Goal: Find specific page/section

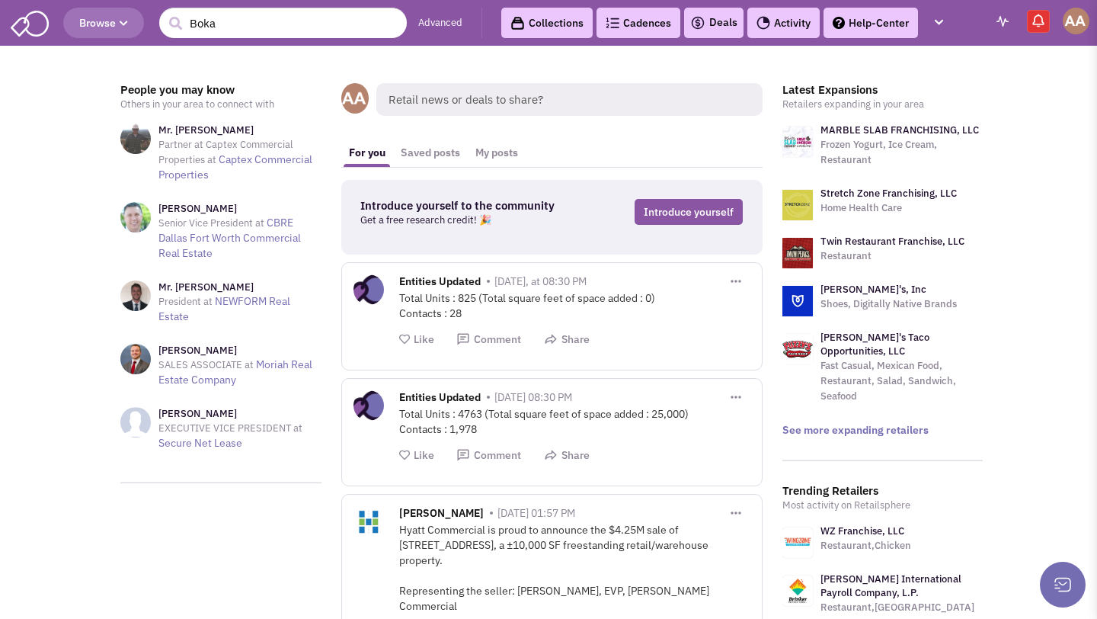
drag, startPoint x: 321, startPoint y: 23, endPoint x: 212, endPoint y: 23, distance: 109.0
click at [212, 23] on input "Boka" at bounding box center [283, 23] width 248 height 30
type input "B"
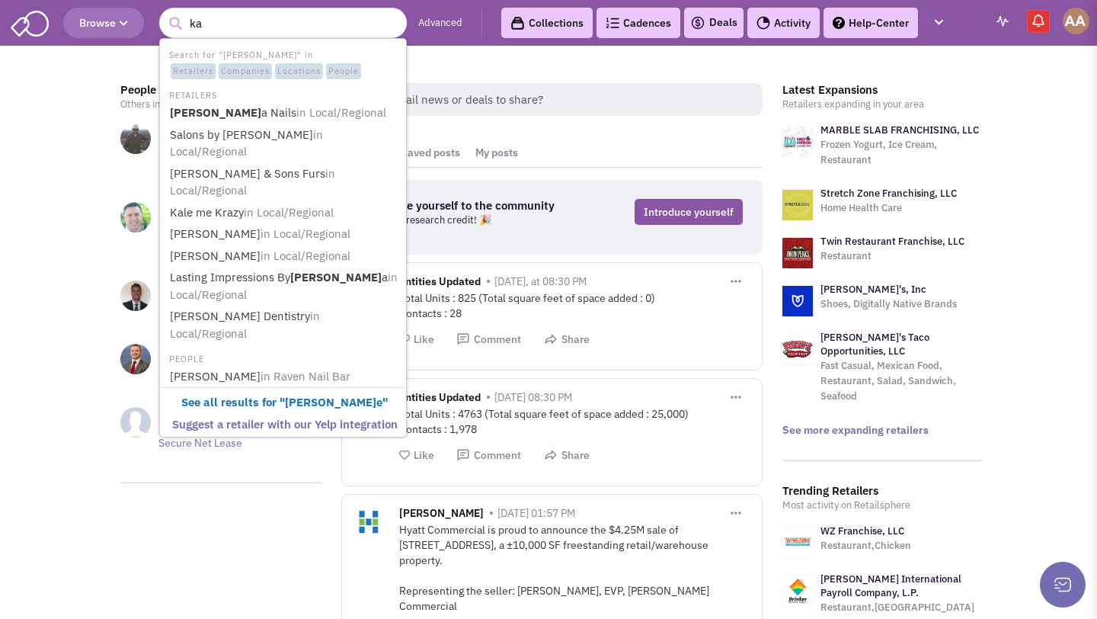
type input "k"
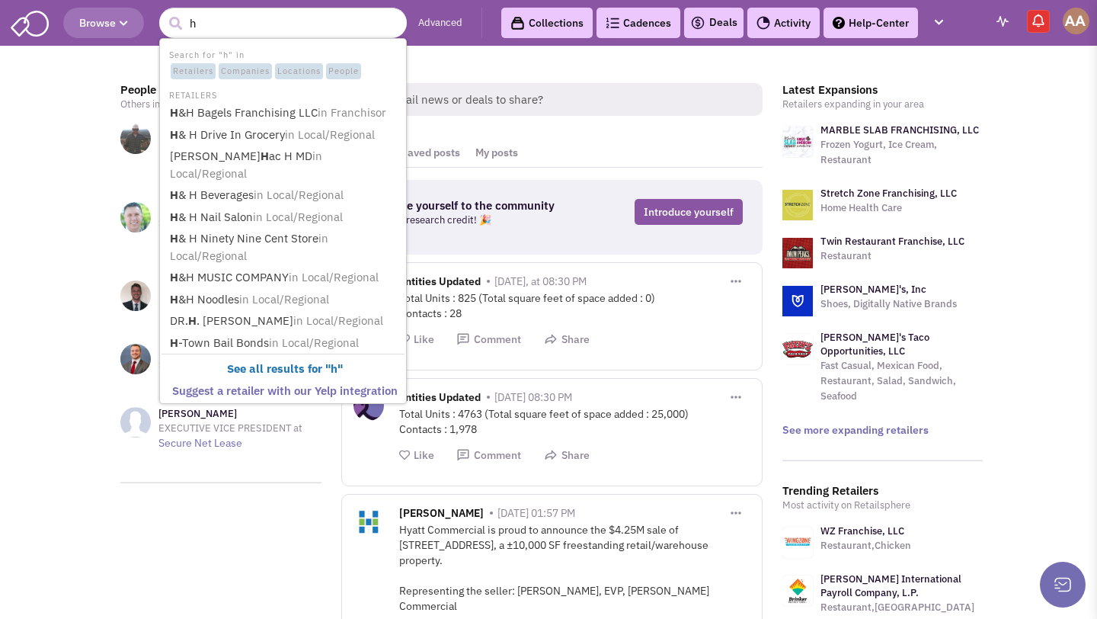
type input "h"
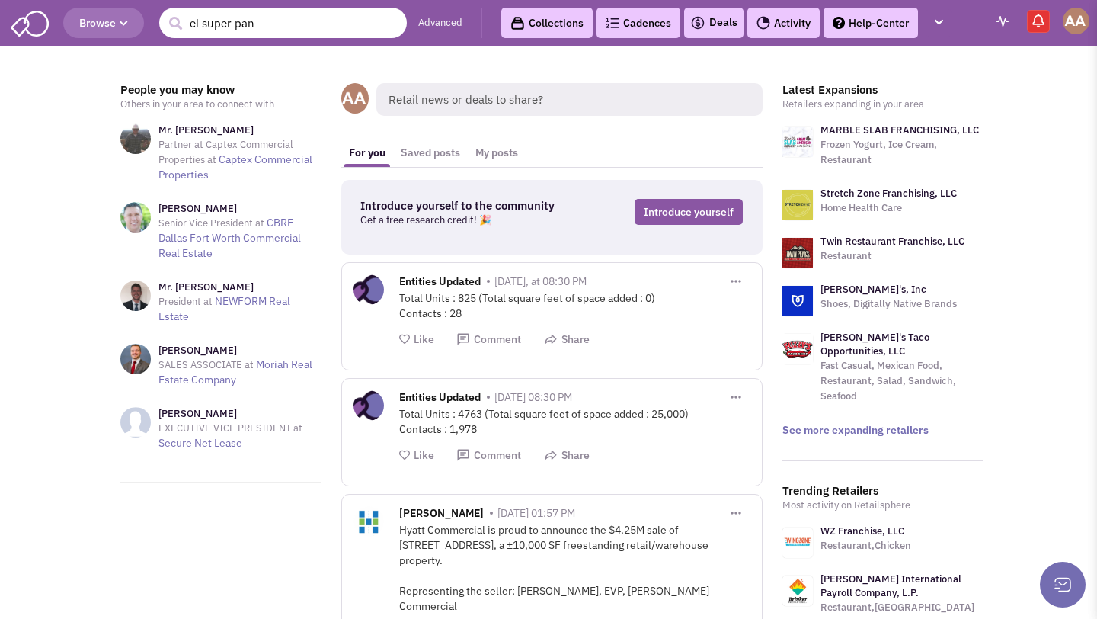
type input "el super pan"
click at [164, 12] on button "submit" at bounding box center [175, 23] width 23 height 23
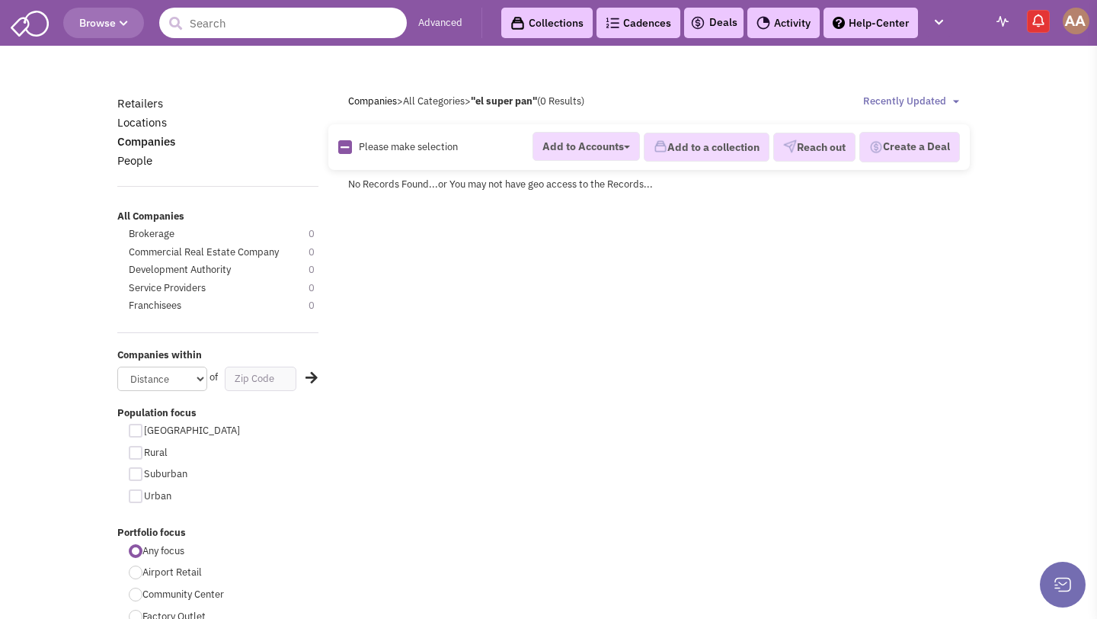
click at [354, 20] on input "text" at bounding box center [283, 23] width 248 height 30
type input "big softie"
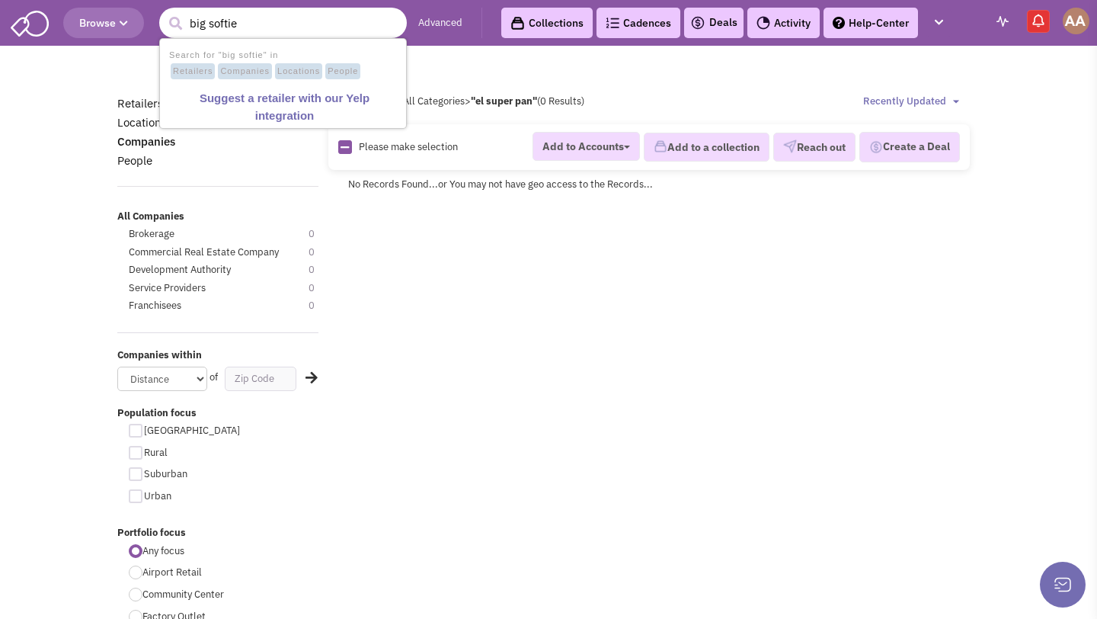
drag, startPoint x: 287, startPoint y: 23, endPoint x: 88, endPoint y: 20, distance: 198.9
click at [88, 20] on header "Browse 1 result is available, use up and down arrow keys to navigate. big softi…" at bounding box center [548, 23] width 1097 height 46
type input "sarah o'brien"
drag, startPoint x: 272, startPoint y: 25, endPoint x: 165, endPoint y: 25, distance: 107.5
click at [165, 25] on form "1 result is available, use up and down arrow keys to navigate. sarah o'brien" at bounding box center [283, 23] width 248 height 30
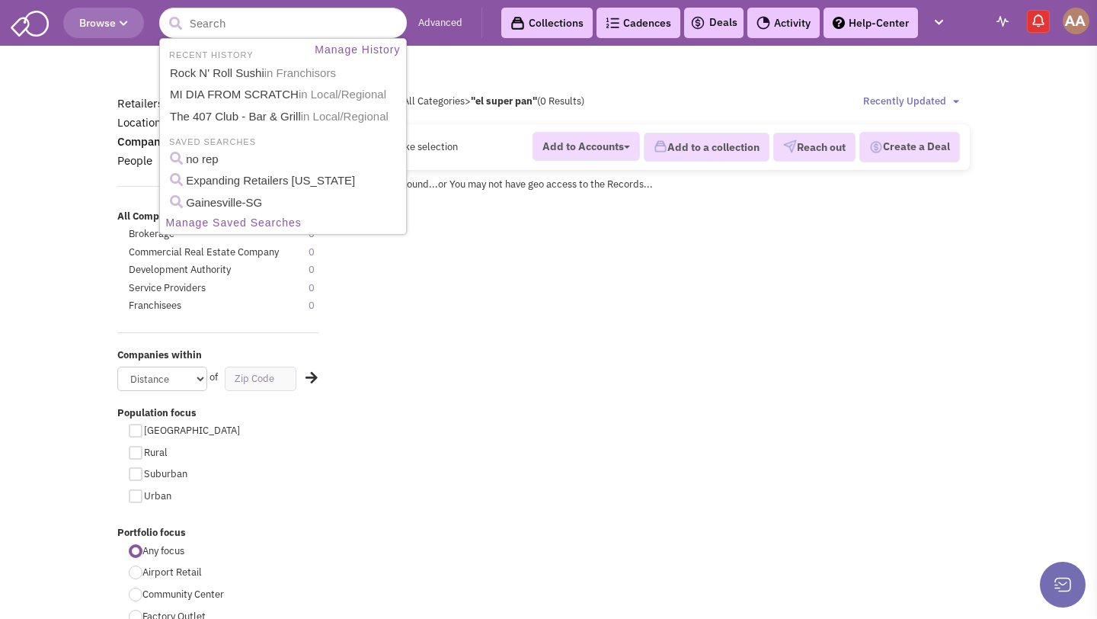
click at [556, 63] on div "Please wait ... Please wait ..." at bounding box center [548, 59] width 883 height 15
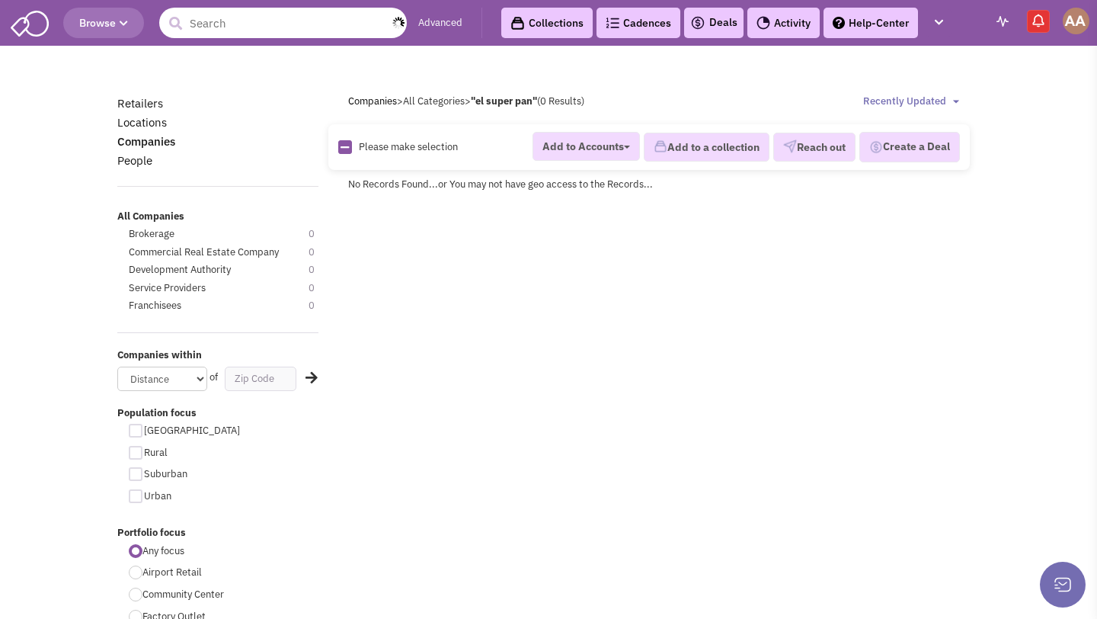
click at [311, 26] on input "text" at bounding box center [283, 23] width 248 height 30
